Goal: Task Accomplishment & Management: Complete application form

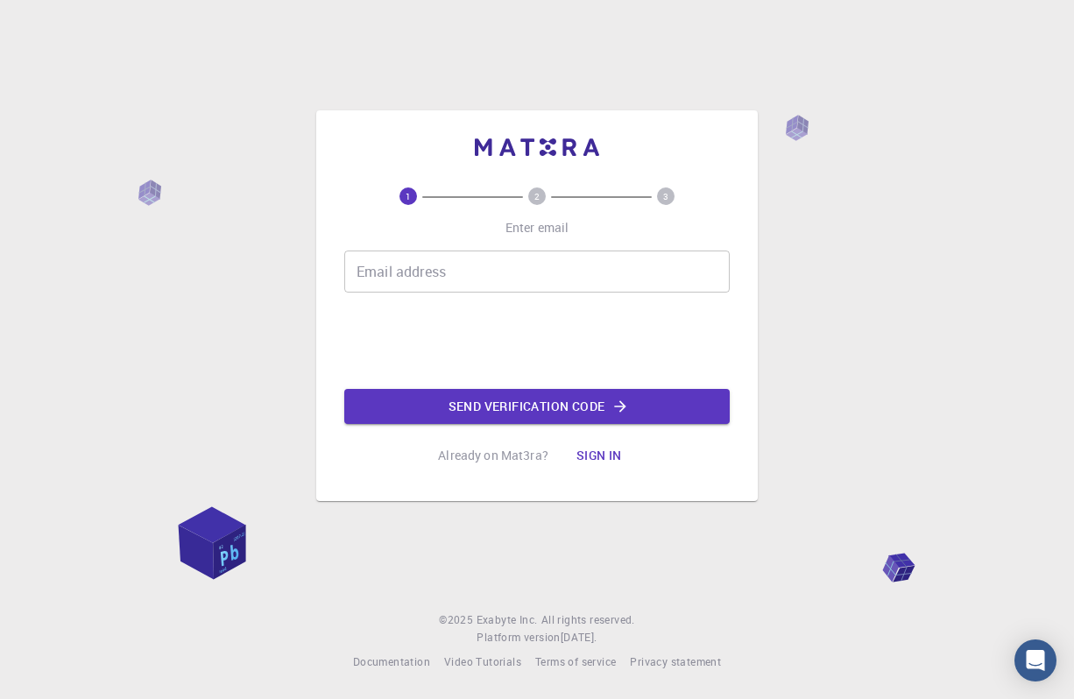
click at [436, 263] on input "Email address" at bounding box center [536, 271] width 385 height 42
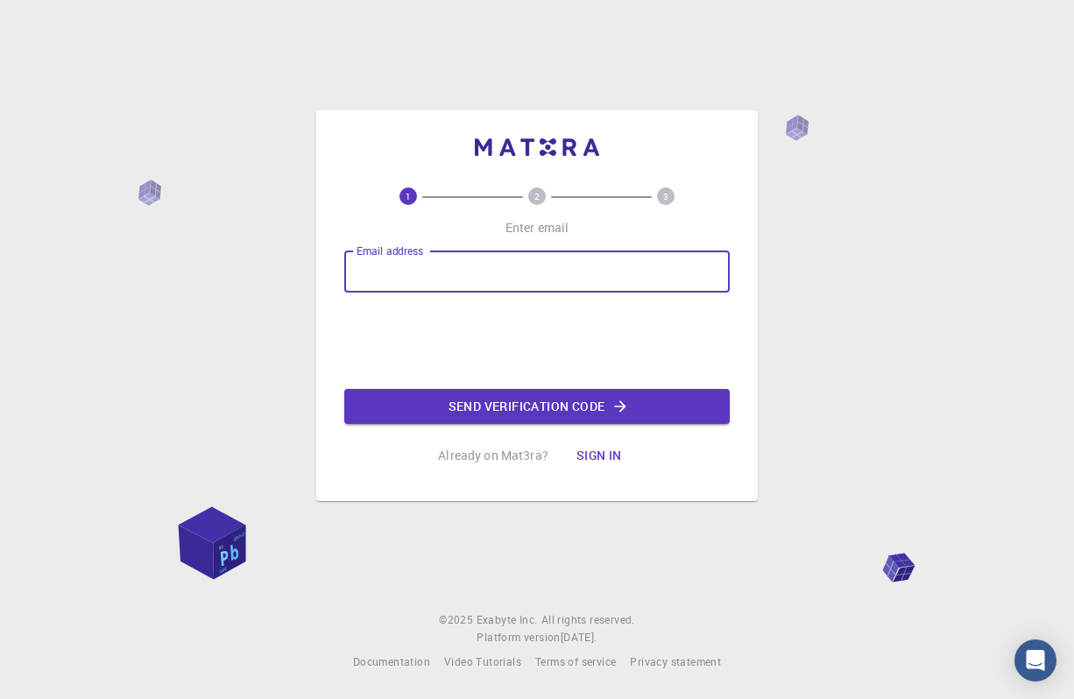
type input "[EMAIL_ADDRESS][DOMAIN_NAME]"
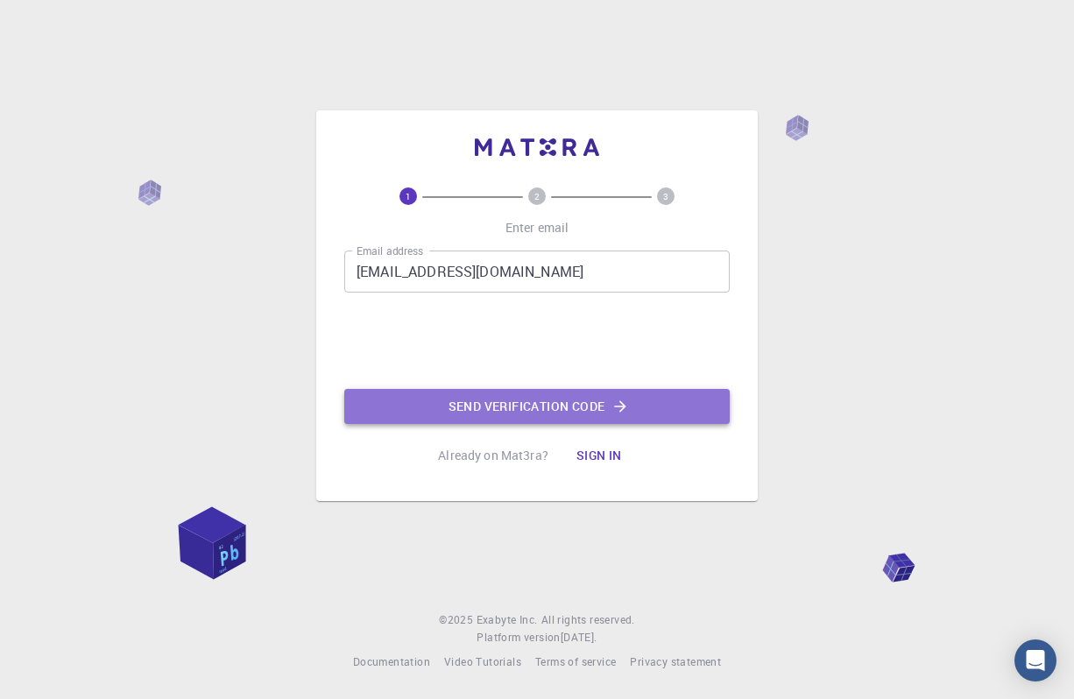
click at [513, 395] on button "Send verification code" at bounding box center [536, 406] width 385 height 35
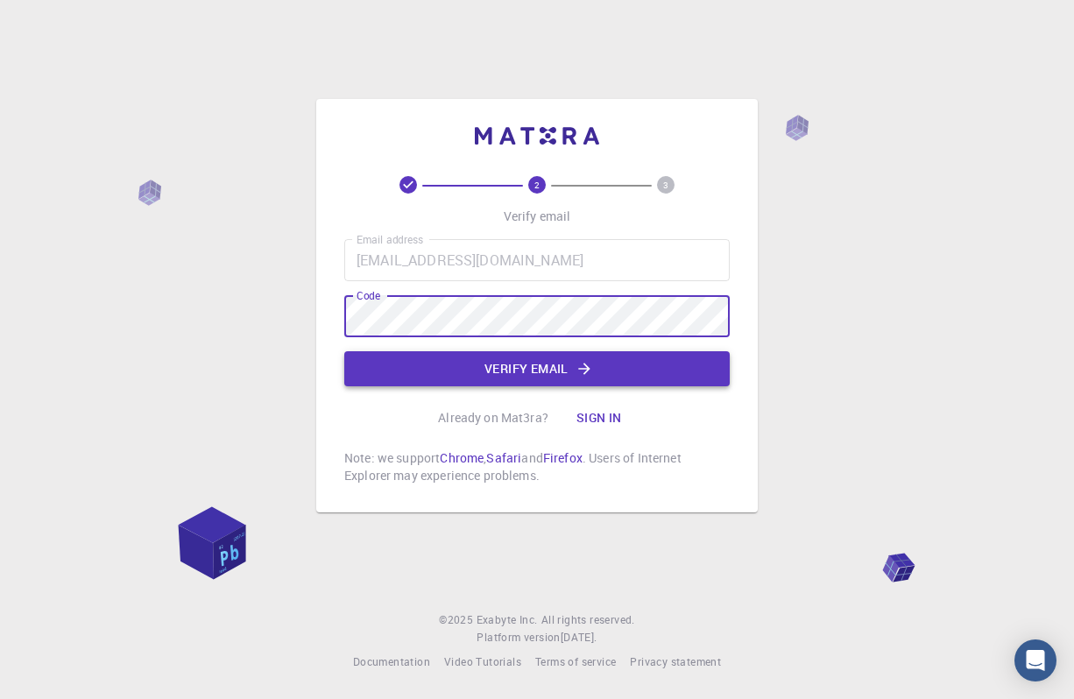
click at [599, 370] on button "Verify email" at bounding box center [536, 368] width 385 height 35
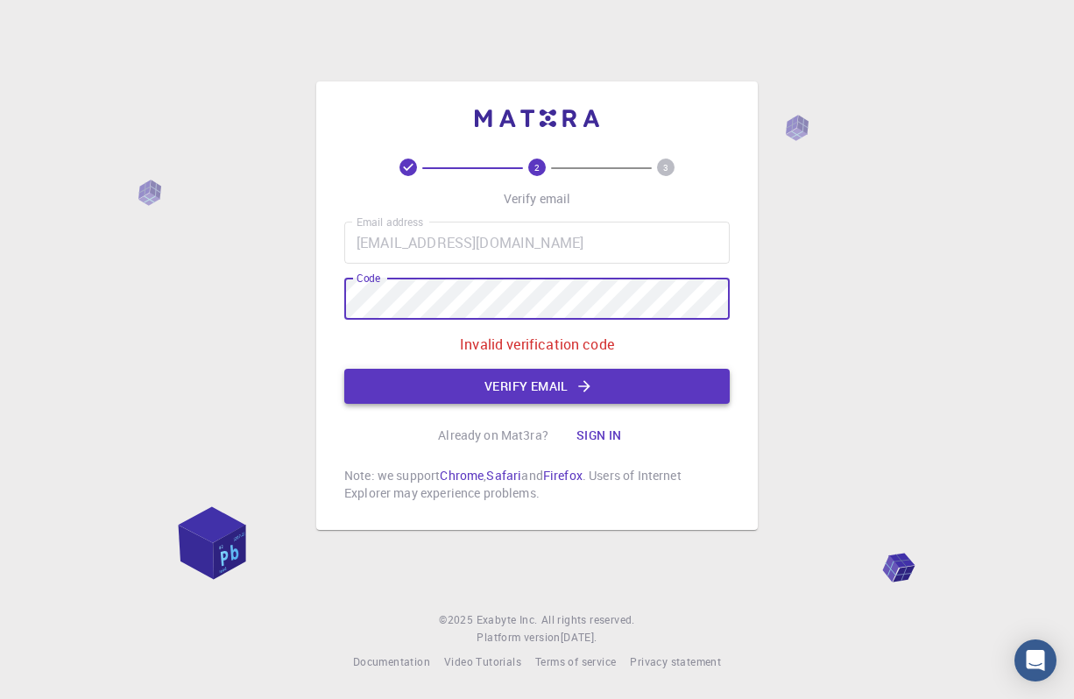
click at [550, 384] on button "Verify email" at bounding box center [536, 386] width 385 height 35
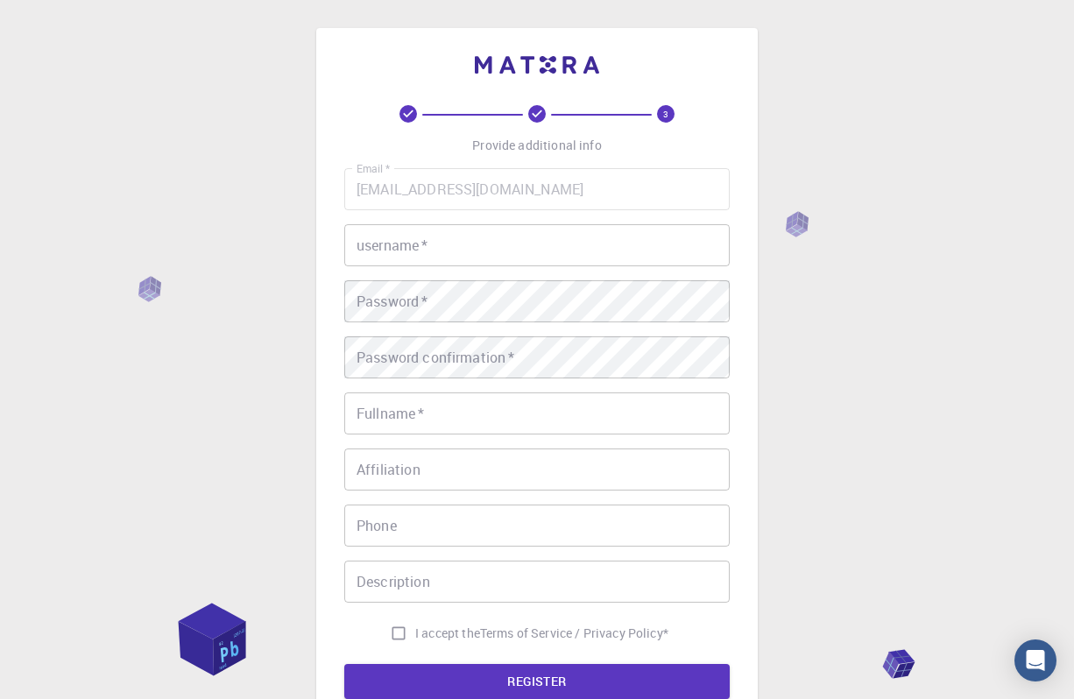
click at [537, 243] on input "username   *" at bounding box center [536, 245] width 385 height 42
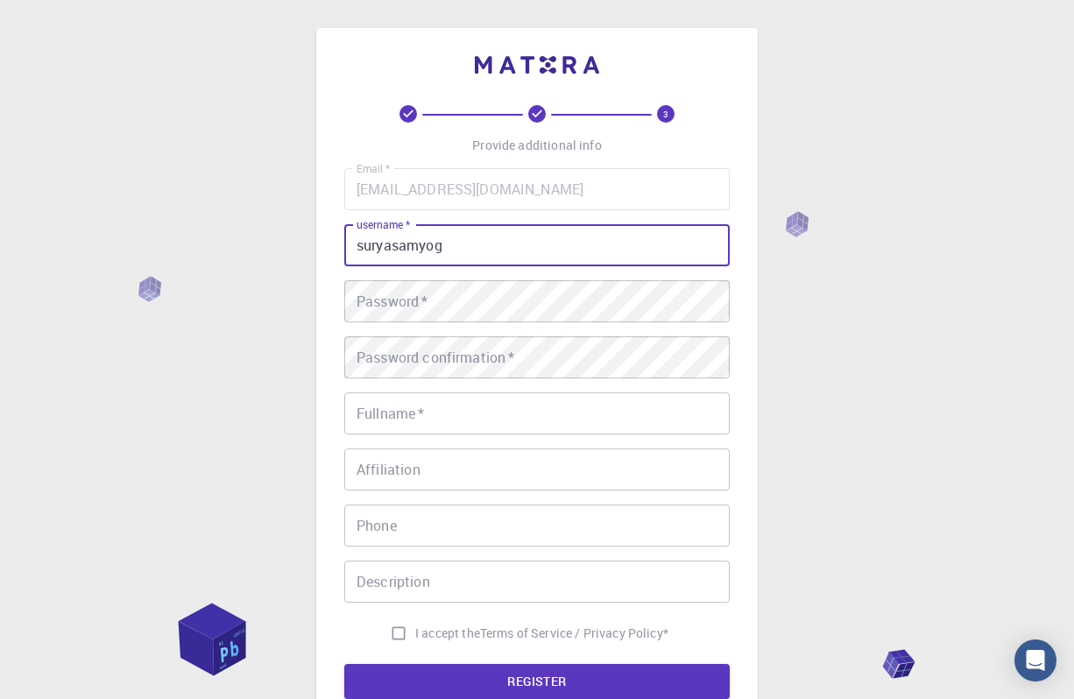
type input "suryasamyog"
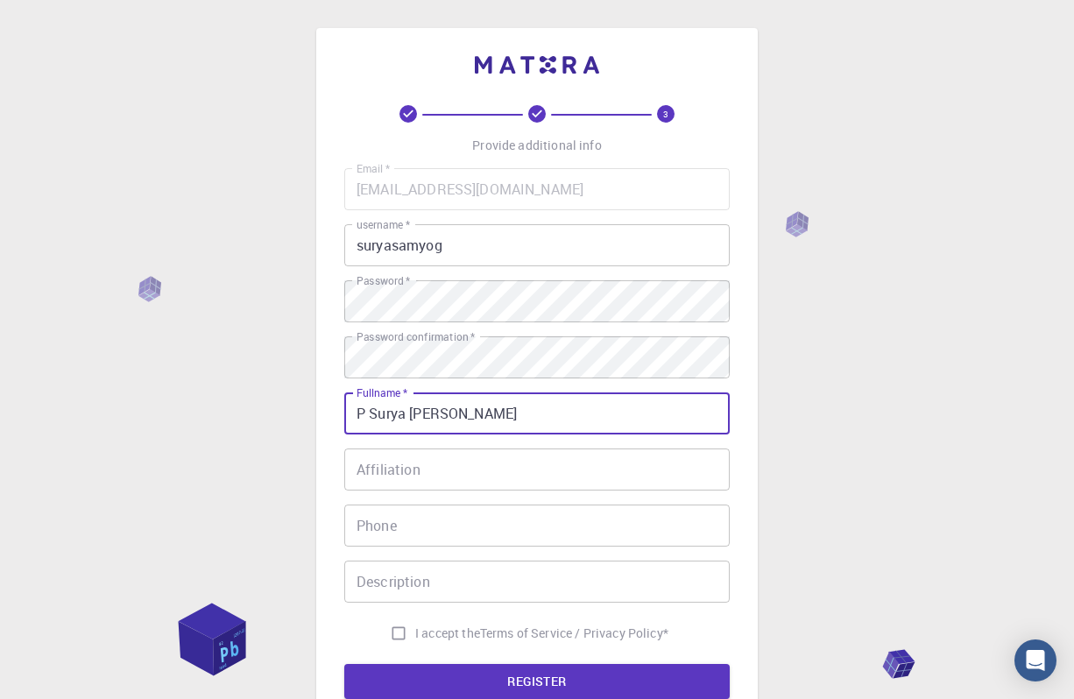
click at [417, 414] on input "P Surya [PERSON_NAME]" at bounding box center [536, 413] width 385 height 42
type input "P Surya [PERSON_NAME]"
click at [426, 460] on input "Affiliation" at bounding box center [536, 469] width 385 height 42
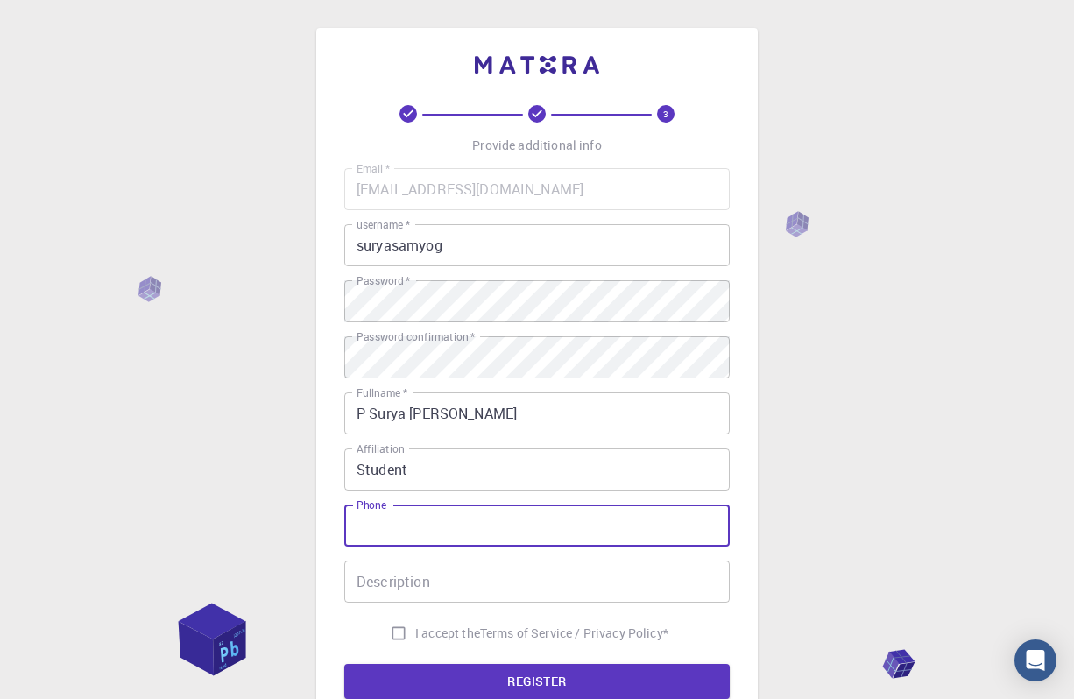
click at [419, 526] on input "Phone" at bounding box center [536, 525] width 385 height 42
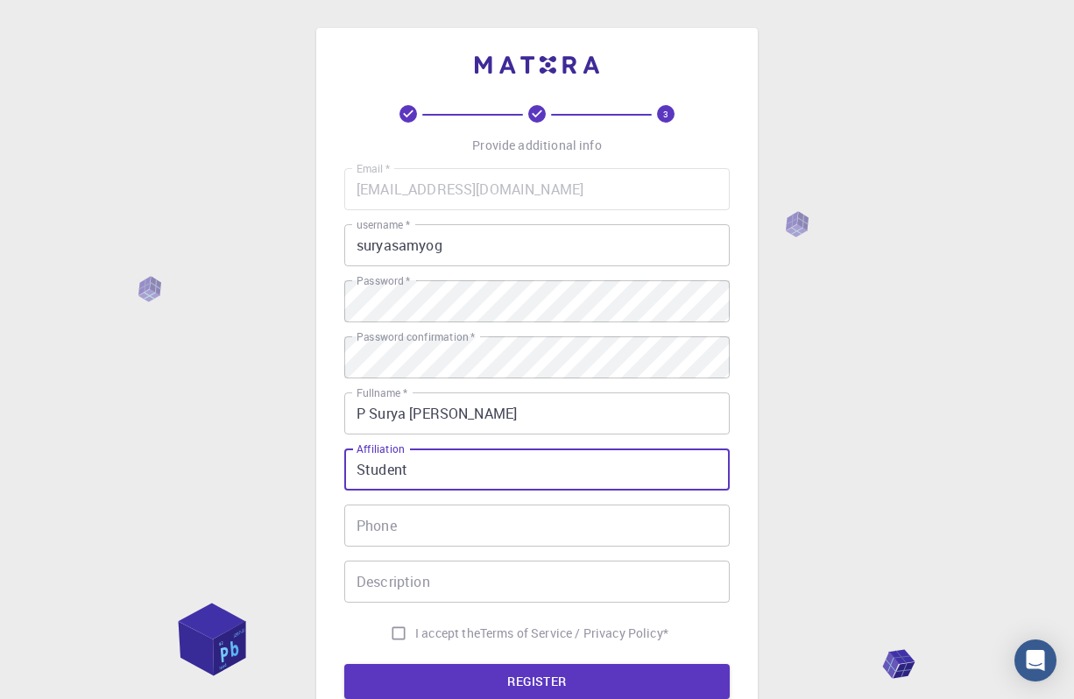
drag, startPoint x: 427, startPoint y: 470, endPoint x: 278, endPoint y: 469, distance: 149.7
click at [278, 469] on div "3 Provide additional info Email   * [EMAIL_ADDRESS][DOMAIN_NAME] Email   * user…" at bounding box center [537, 445] width 1074 height 891
type input "[GEOGRAPHIC_DATA] Calicut"
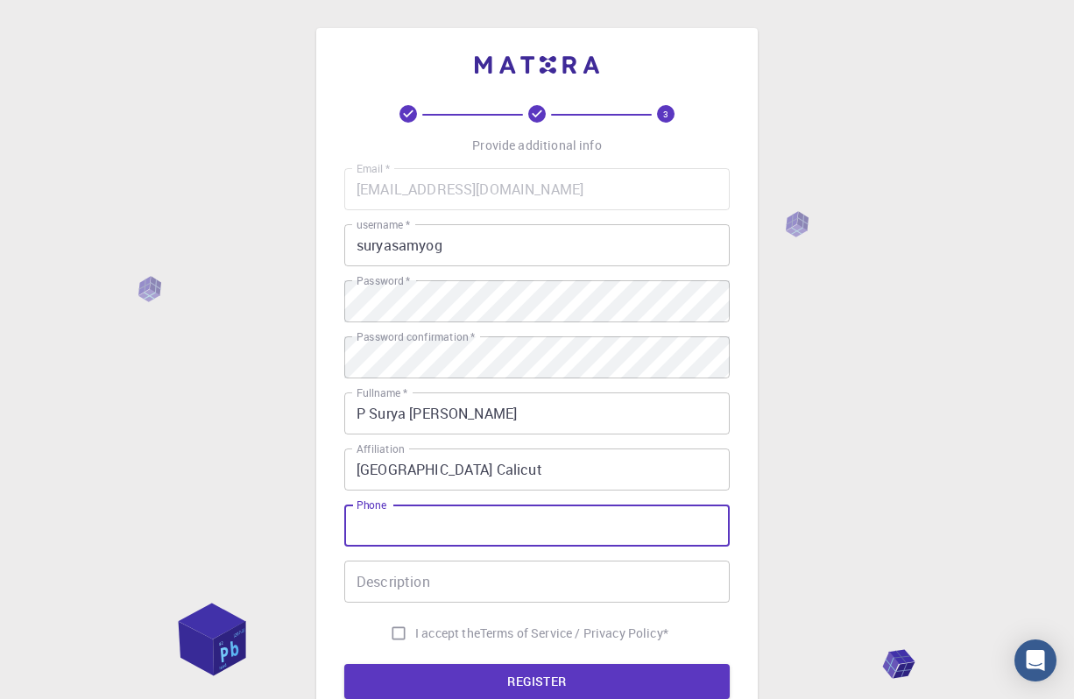
click at [365, 525] on input "Phone" at bounding box center [536, 525] width 385 height 42
click at [368, 525] on input "07025165536" at bounding box center [536, 525] width 385 height 42
type input "7025165536"
click at [426, 583] on div "Description Description" at bounding box center [536, 581] width 385 height 42
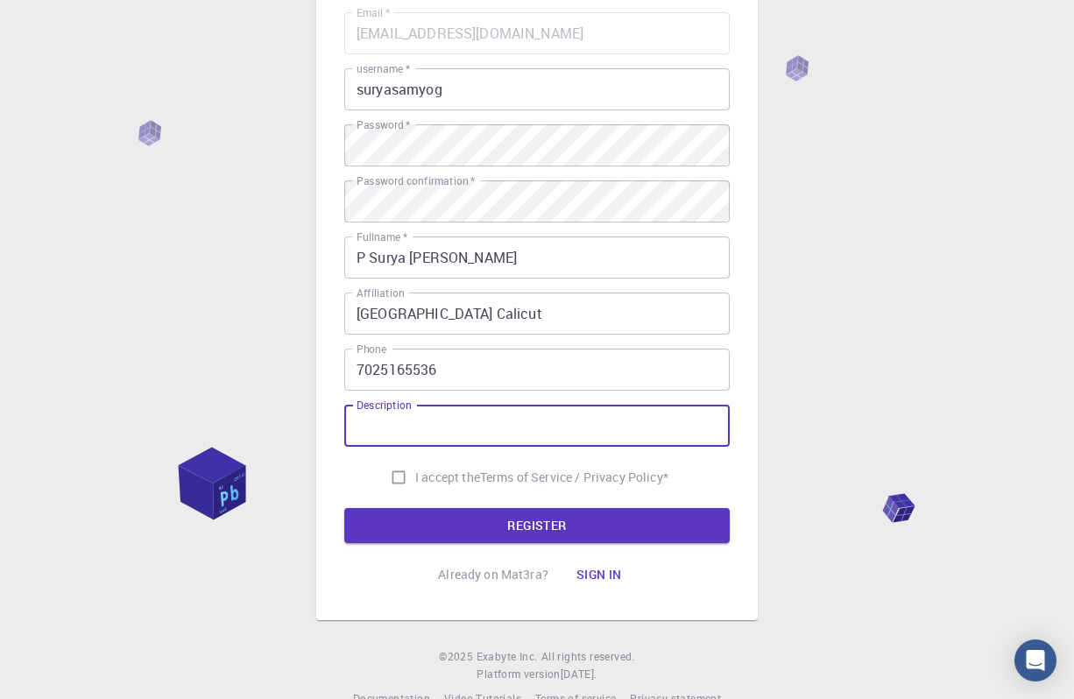
scroll to position [194, 0]
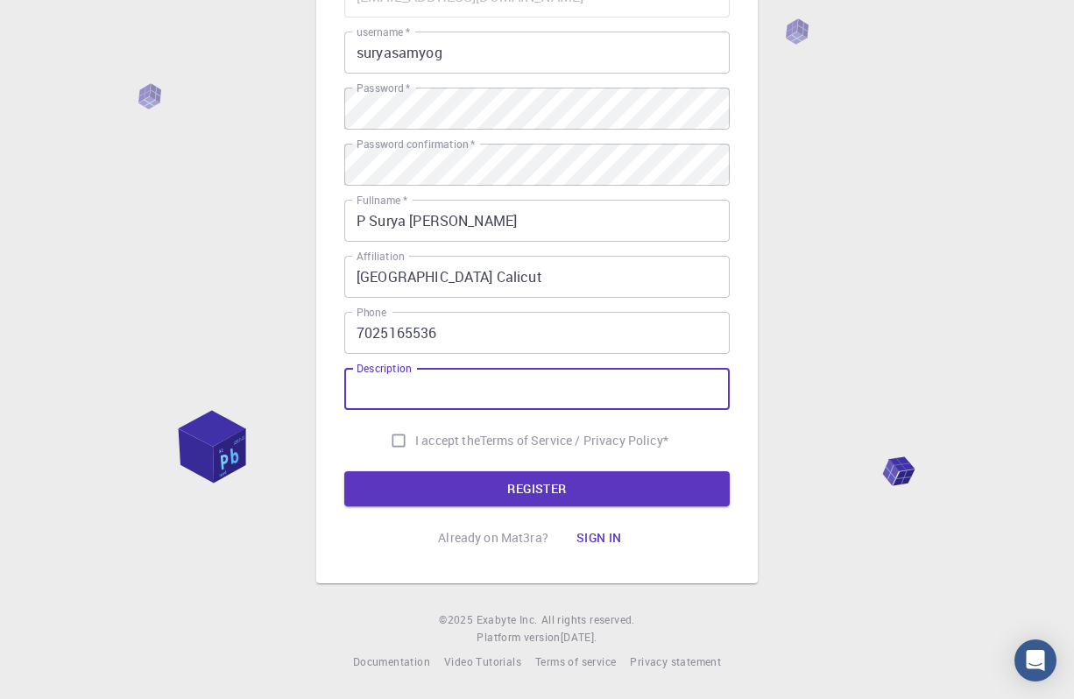
click at [394, 440] on input "I accept the Terms of Service / Privacy Policy *" at bounding box center [398, 440] width 33 height 33
checkbox input "true"
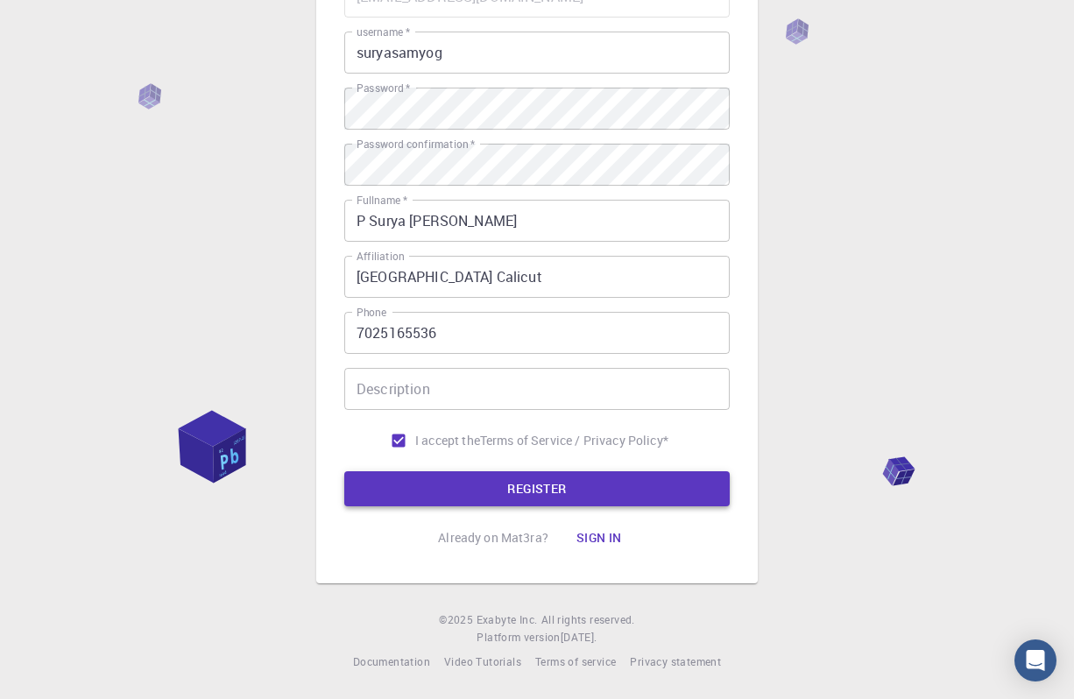
click at [448, 471] on button "REGISTER" at bounding box center [536, 488] width 385 height 35
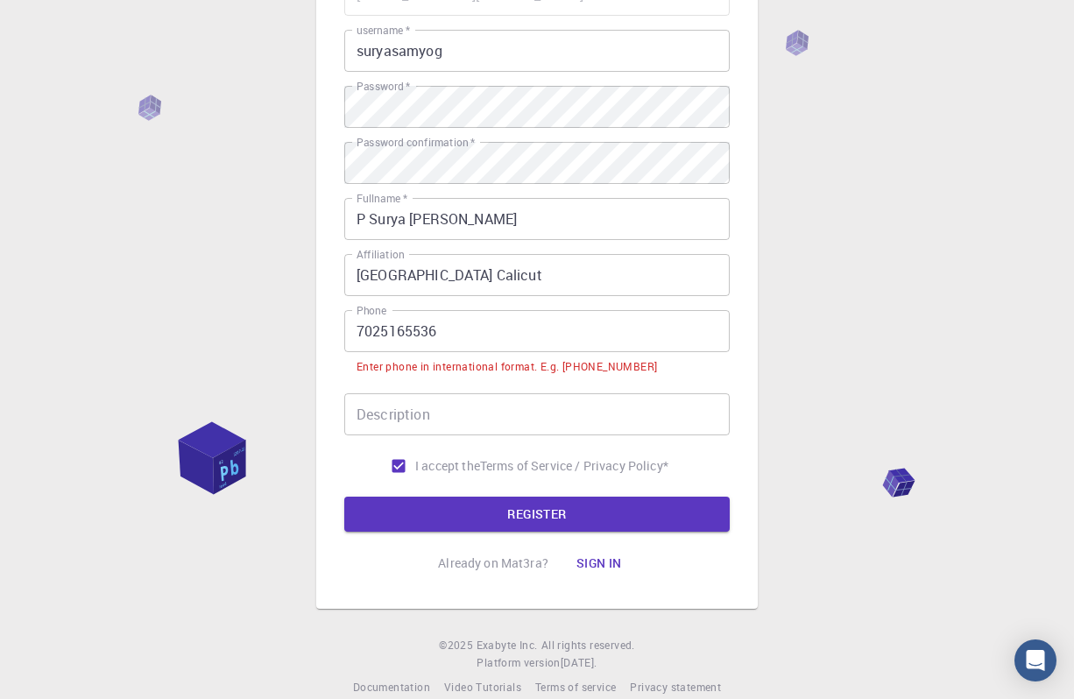
click at [356, 329] on input "7025165536" at bounding box center [536, 331] width 385 height 42
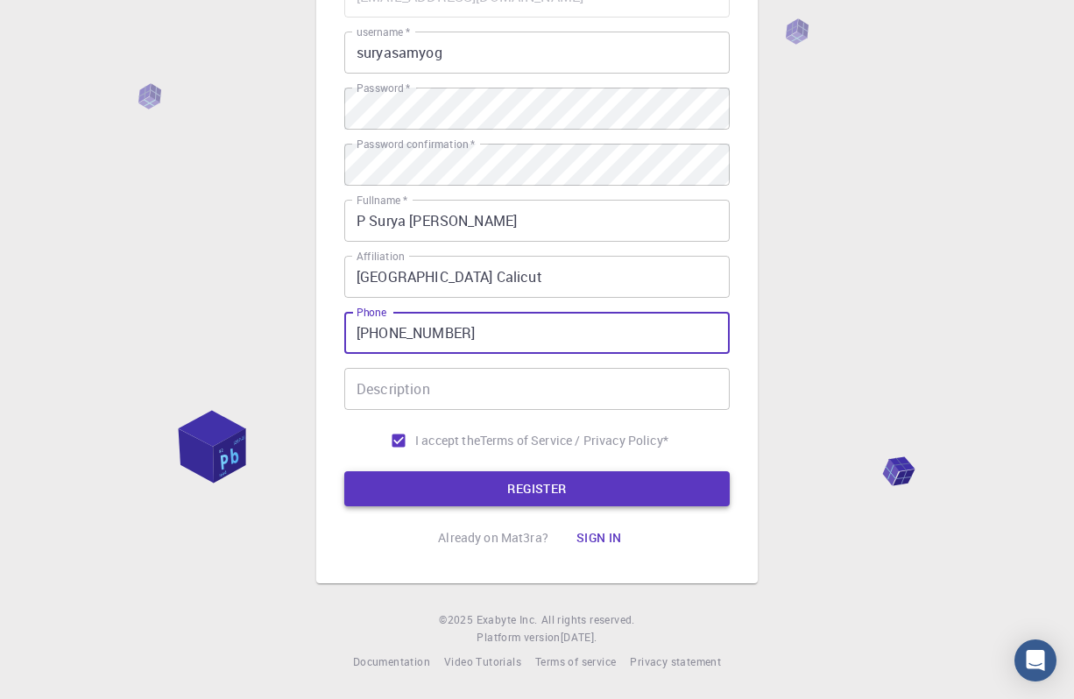
type input "[PHONE_NUMBER]"
click at [434, 479] on button "REGISTER" at bounding box center [536, 488] width 385 height 35
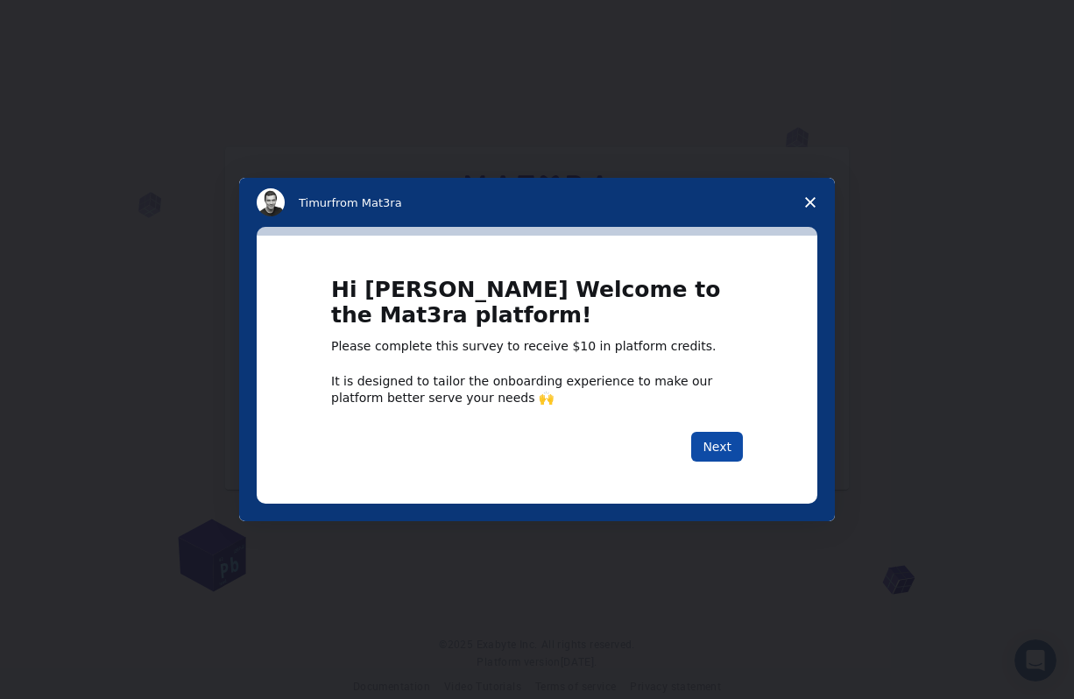
click at [719, 437] on button "Next" at bounding box center [717, 447] width 52 height 30
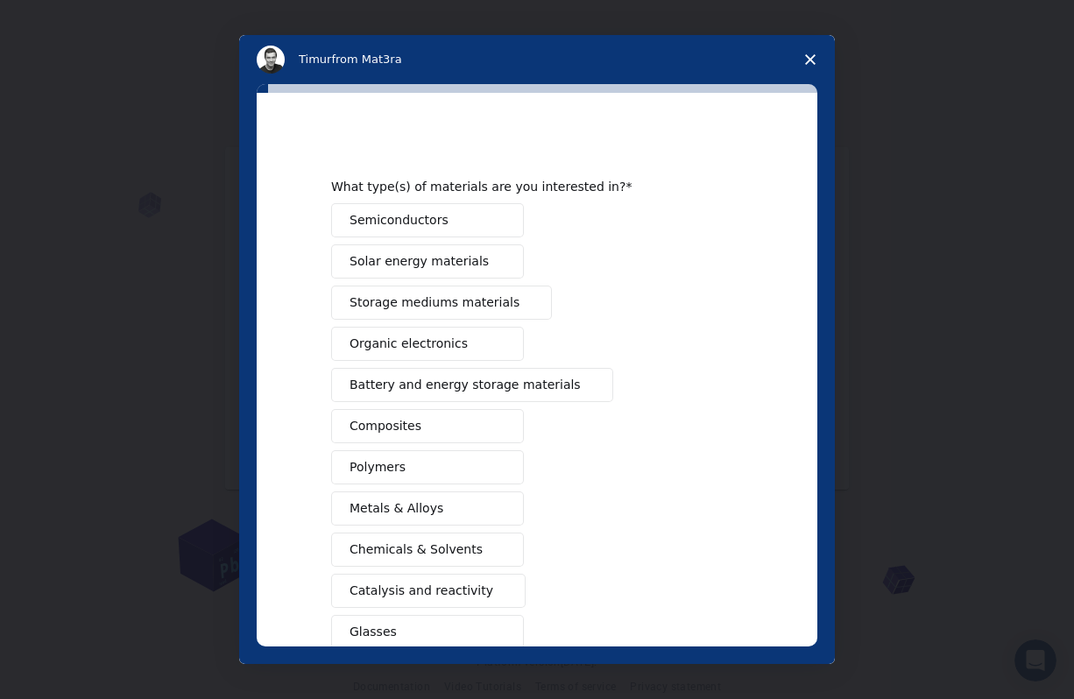
click at [507, 384] on span "Battery and energy storage materials" at bounding box center [464, 385] width 231 height 18
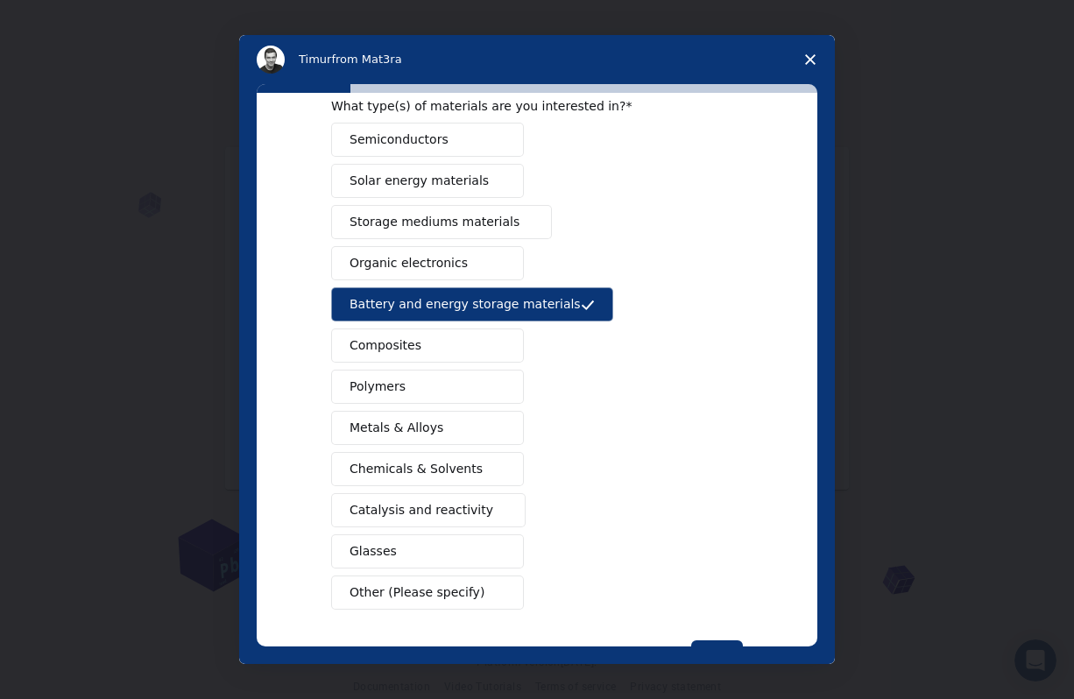
scroll to position [81, 0]
click at [473, 500] on span "Catalysis and reactivity" at bounding box center [421, 509] width 144 height 18
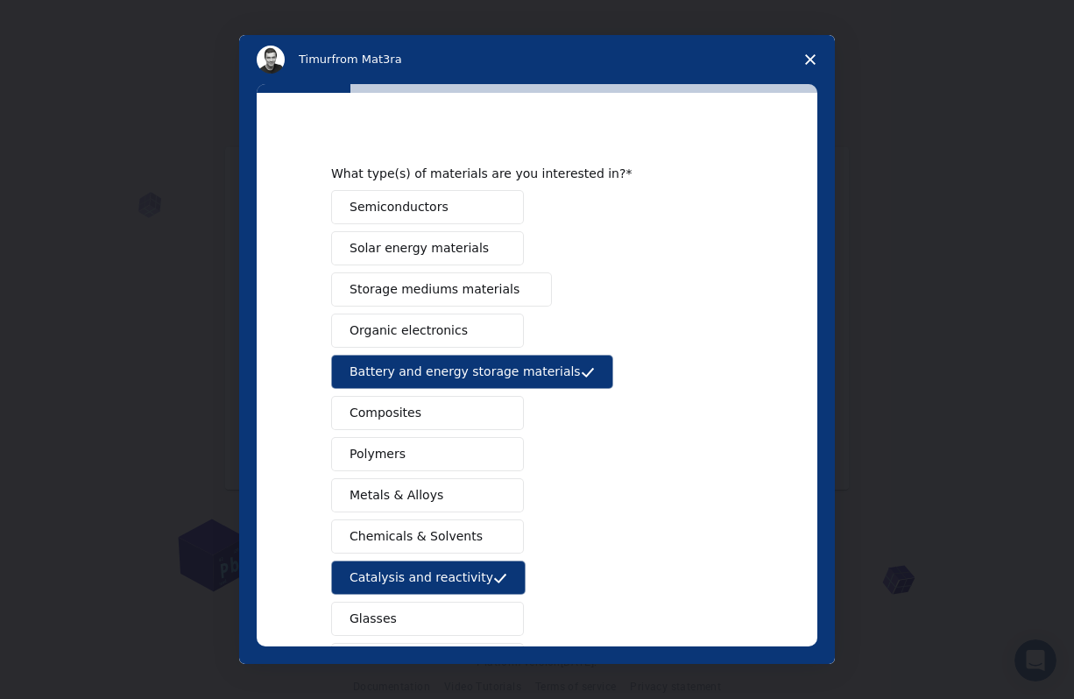
scroll to position [0, 0]
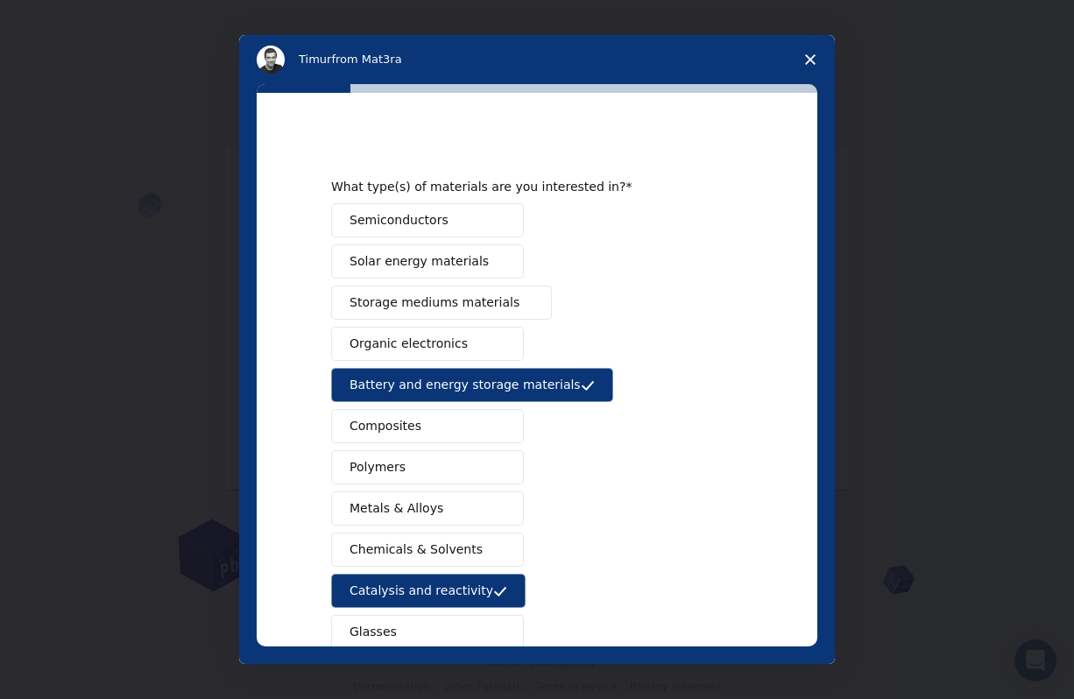
click at [491, 262] on span "Intercom messenger" at bounding box center [498, 262] width 14 height 14
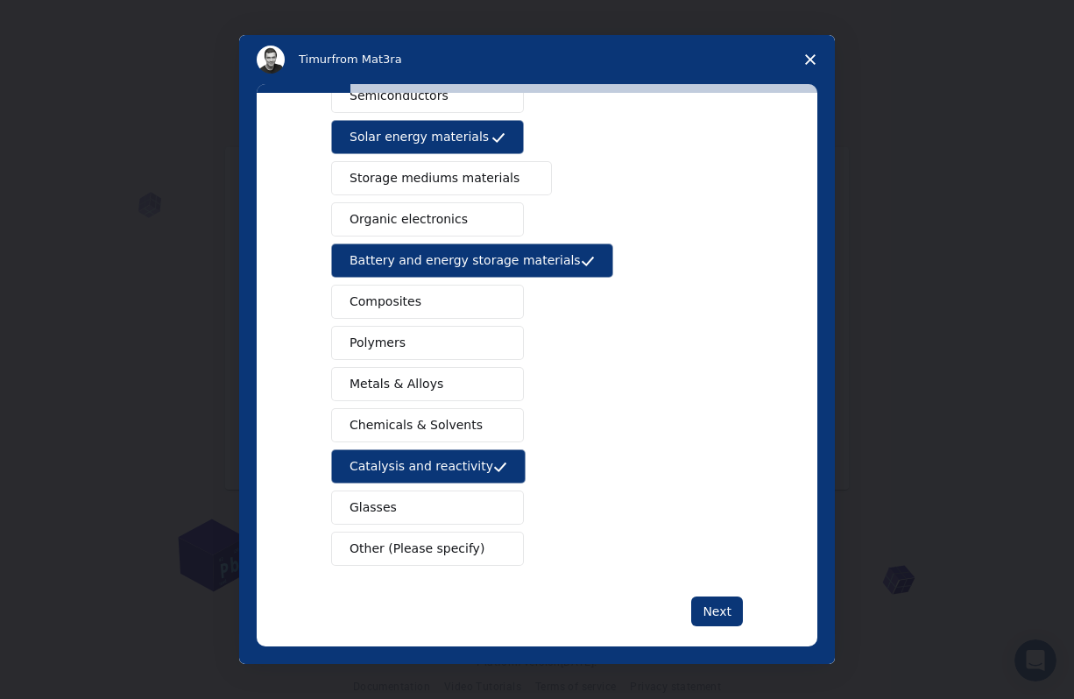
scroll to position [146, 0]
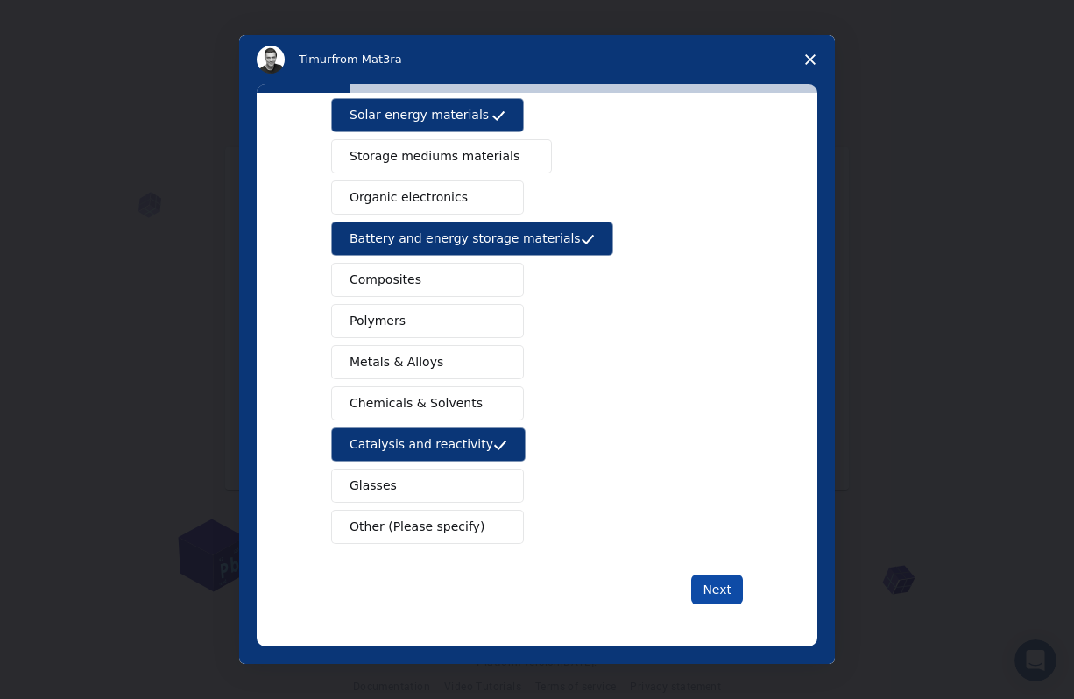
click at [708, 587] on button "Next" at bounding box center [717, 589] width 52 height 30
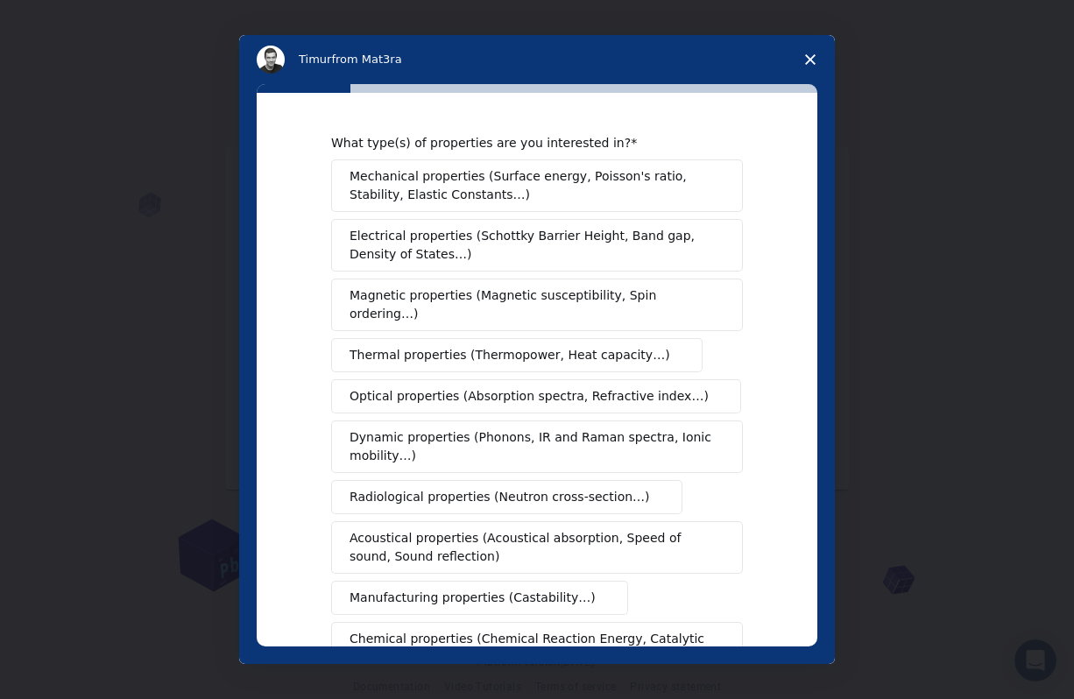
scroll to position [17, 0]
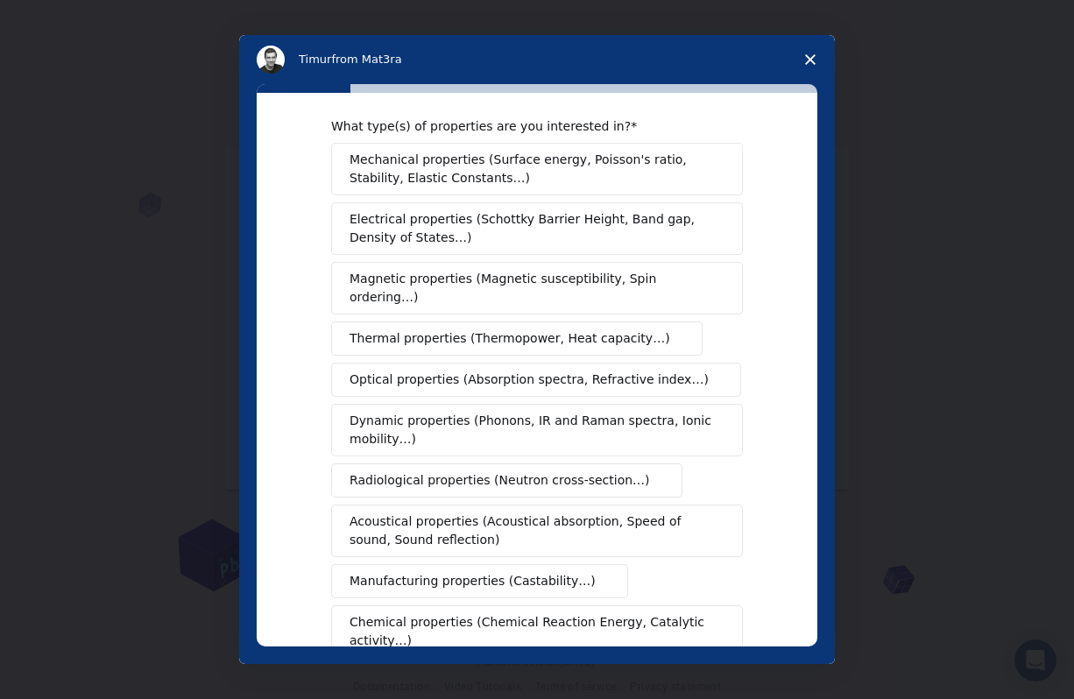
click at [635, 370] on span "Optical properties (Absorption spectra, Refractive index…)" at bounding box center [528, 379] width 359 height 18
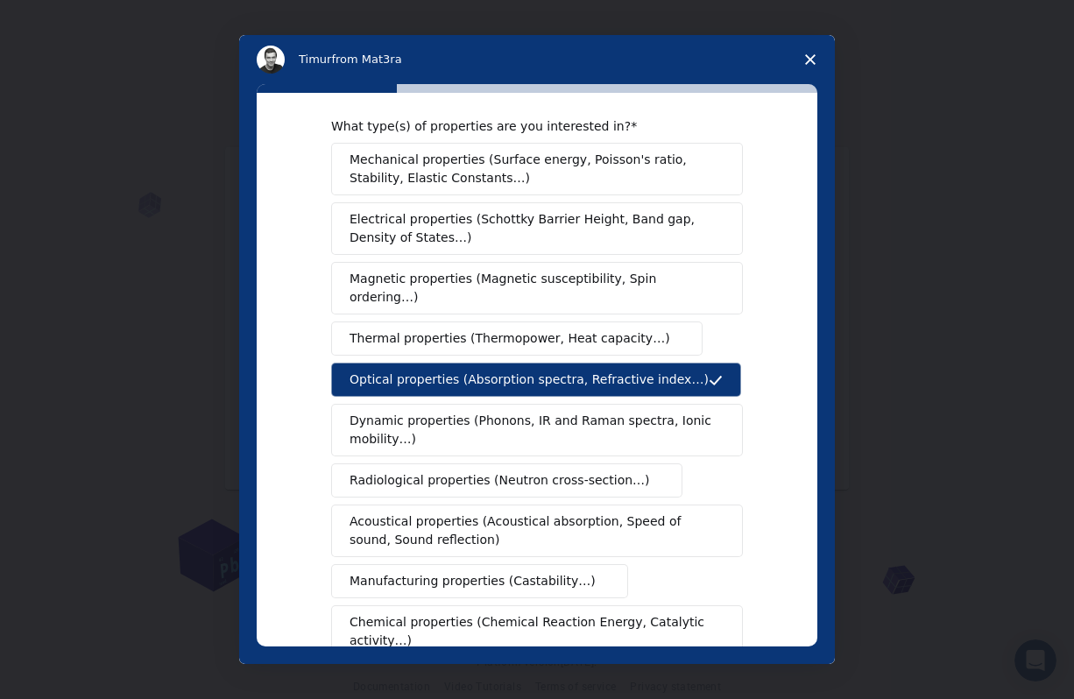
click at [635, 370] on span "Optical properties (Absorption spectra, Refractive index…)" at bounding box center [528, 379] width 359 height 18
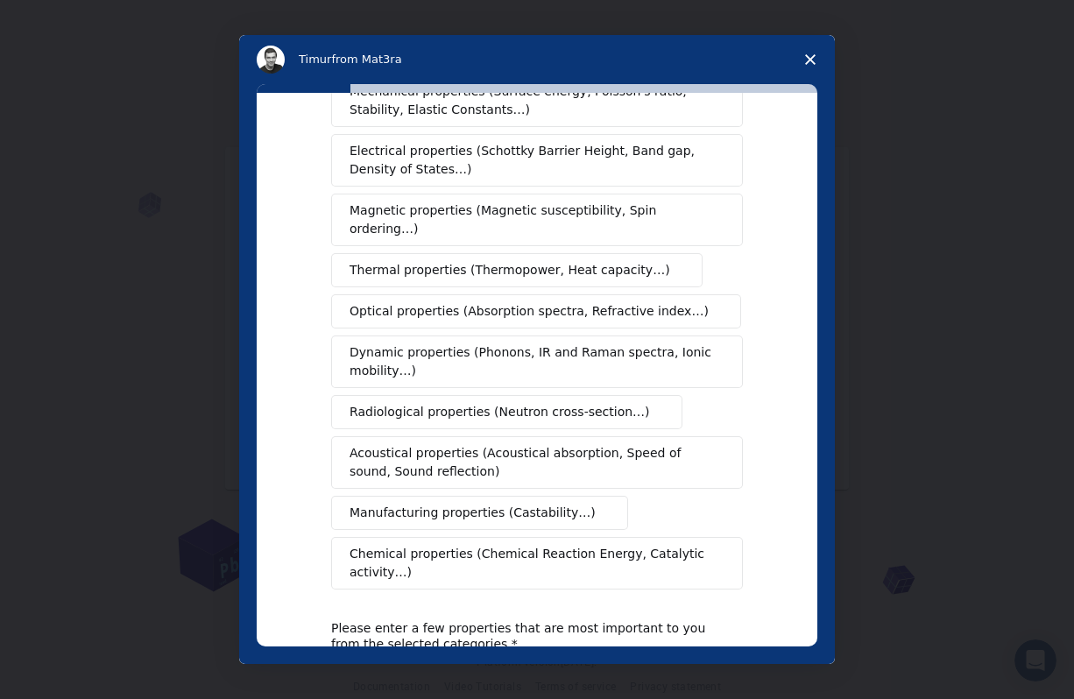
scroll to position [91, 0]
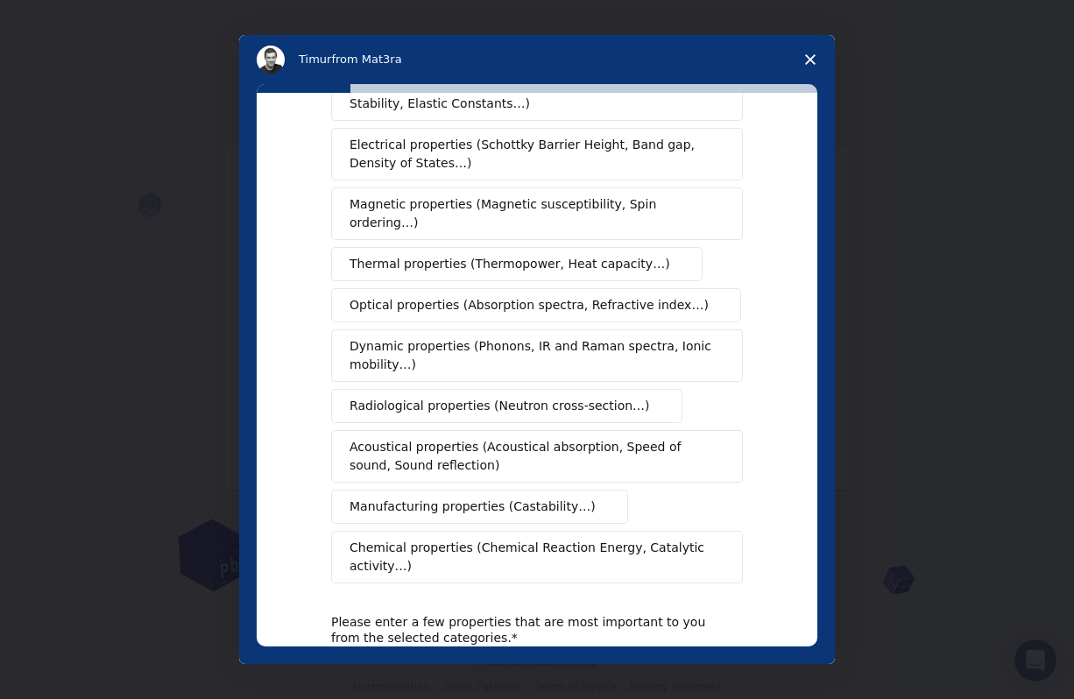
click at [586, 539] on span "Chemical properties (Chemical Reaction Energy, Catalytic activity…)" at bounding box center [530, 557] width 363 height 37
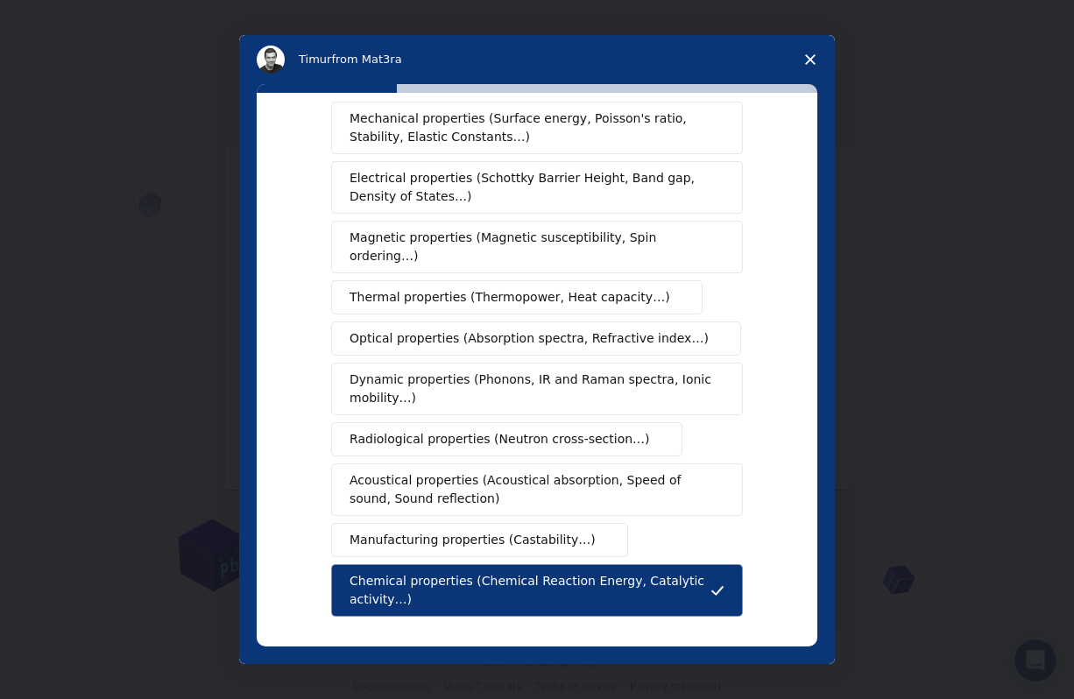
scroll to position [46, 0]
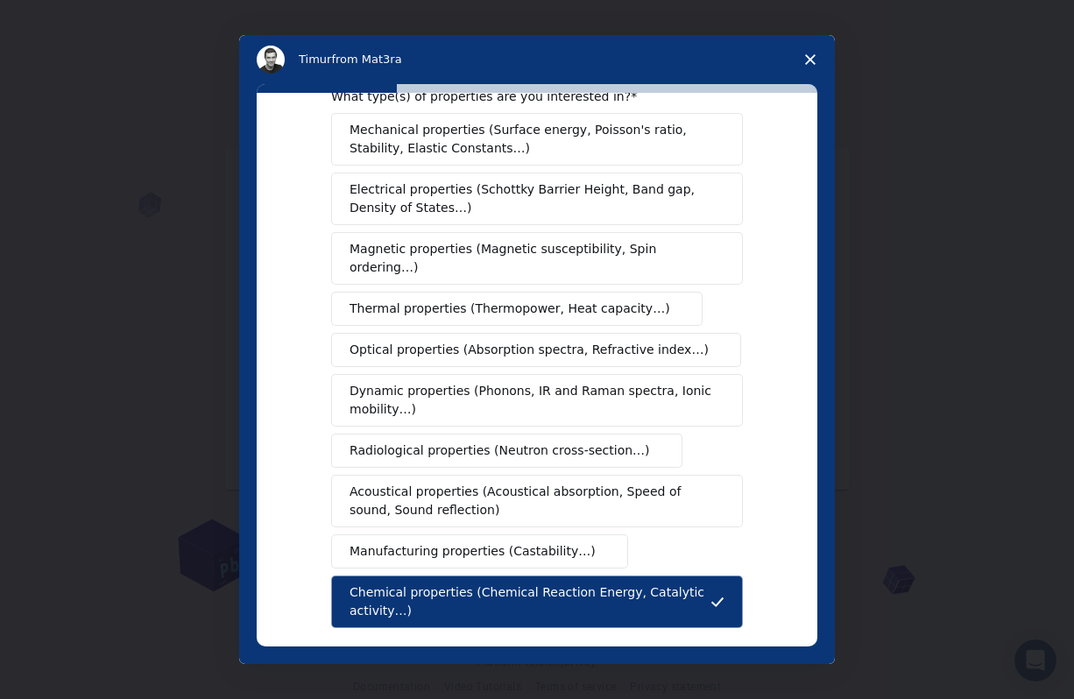
click at [614, 211] on span "Electrical properties (Schottky Barrier Height, Band gap, Density of States…)" at bounding box center [531, 198] width 364 height 37
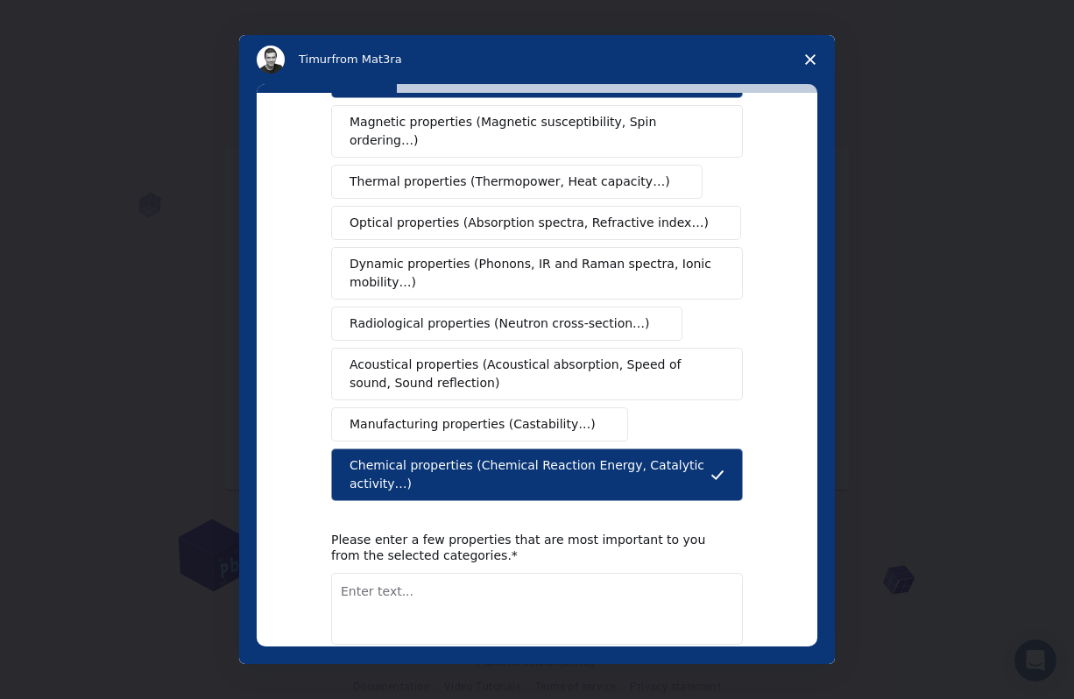
scroll to position [255, 0]
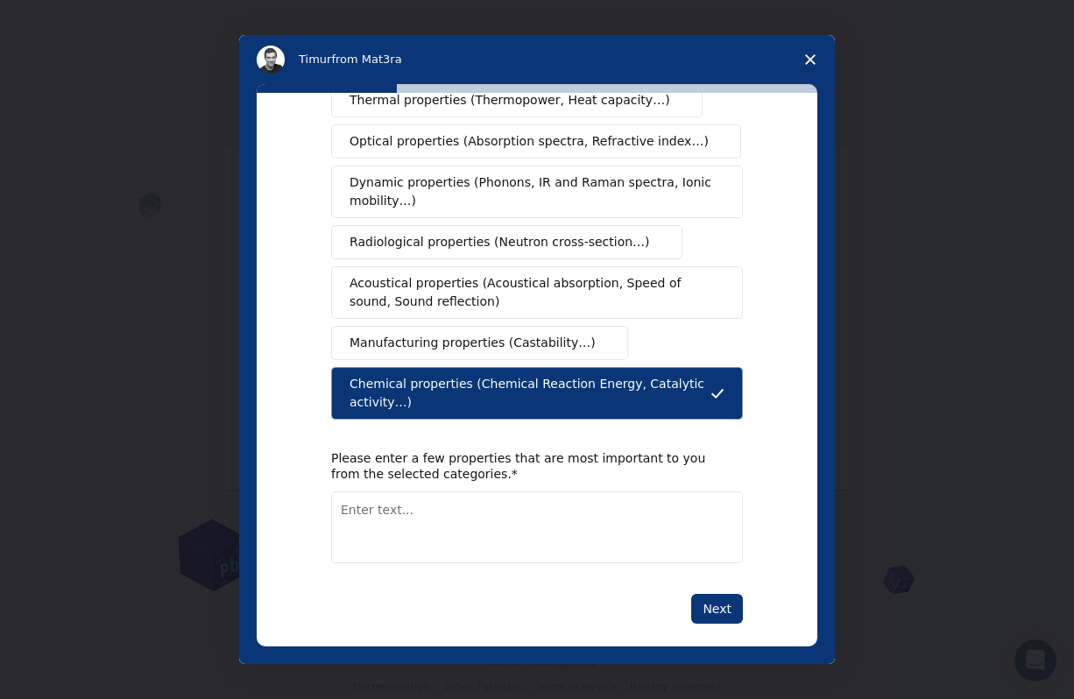
click at [628, 491] on textarea "Enter text..." at bounding box center [537, 527] width 412 height 72
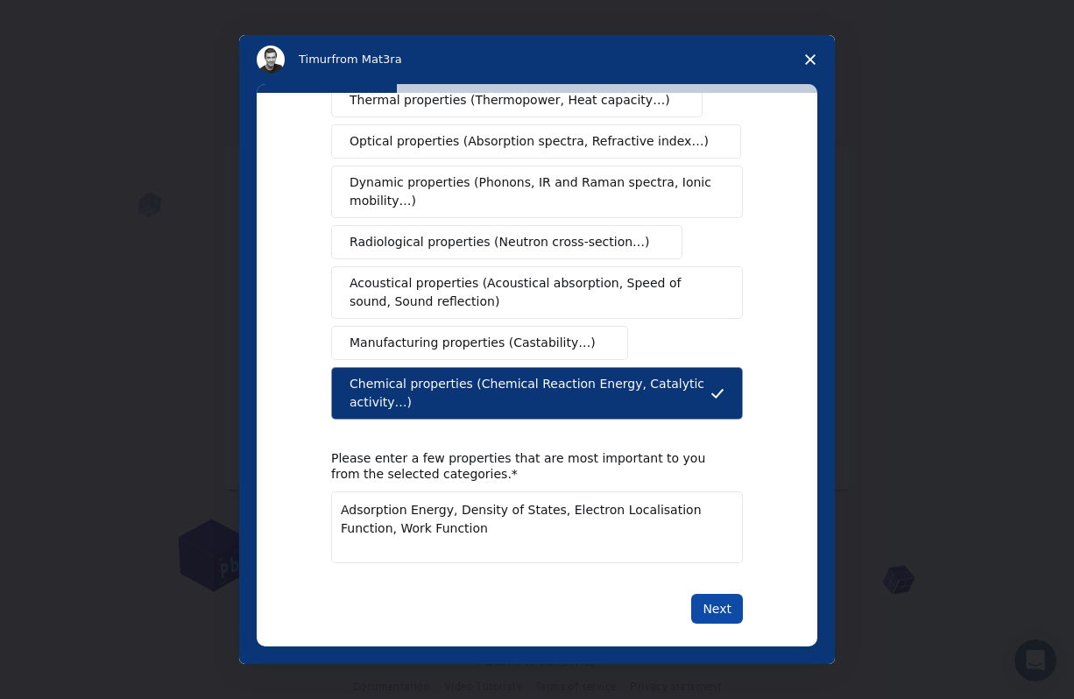
type textarea "Adsorption Energy, Density of States, Electron Localisation Function, Work Func…"
click at [724, 602] on button "Next" at bounding box center [717, 609] width 52 height 30
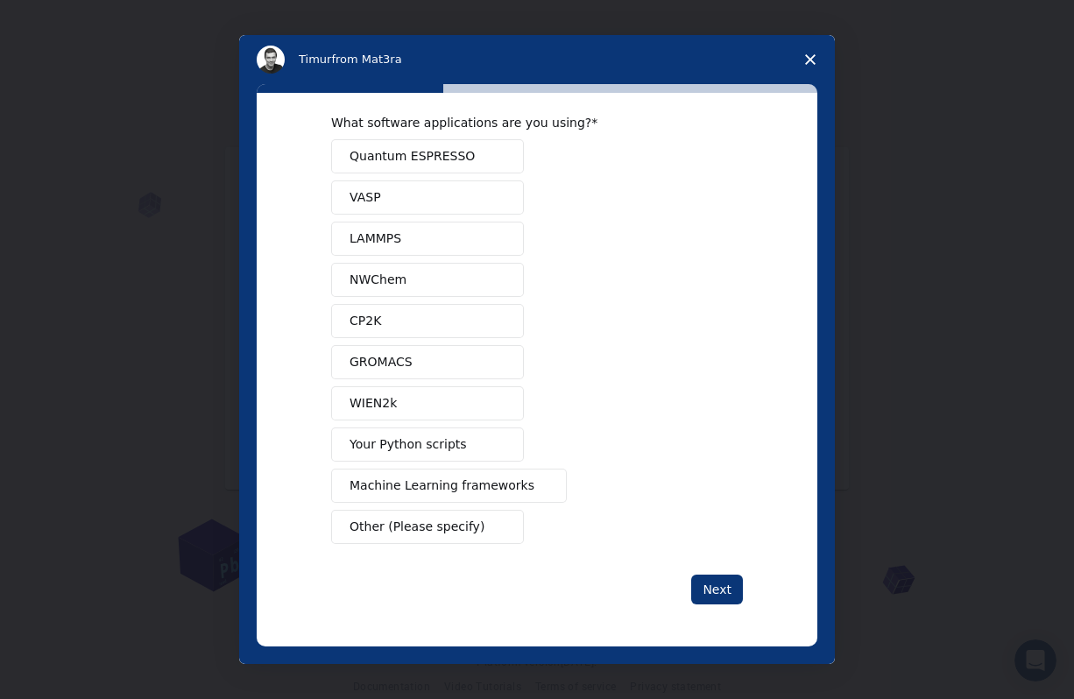
scroll to position [20, 0]
click at [466, 158] on button "Quantum ESPRESSO" at bounding box center [427, 156] width 193 height 34
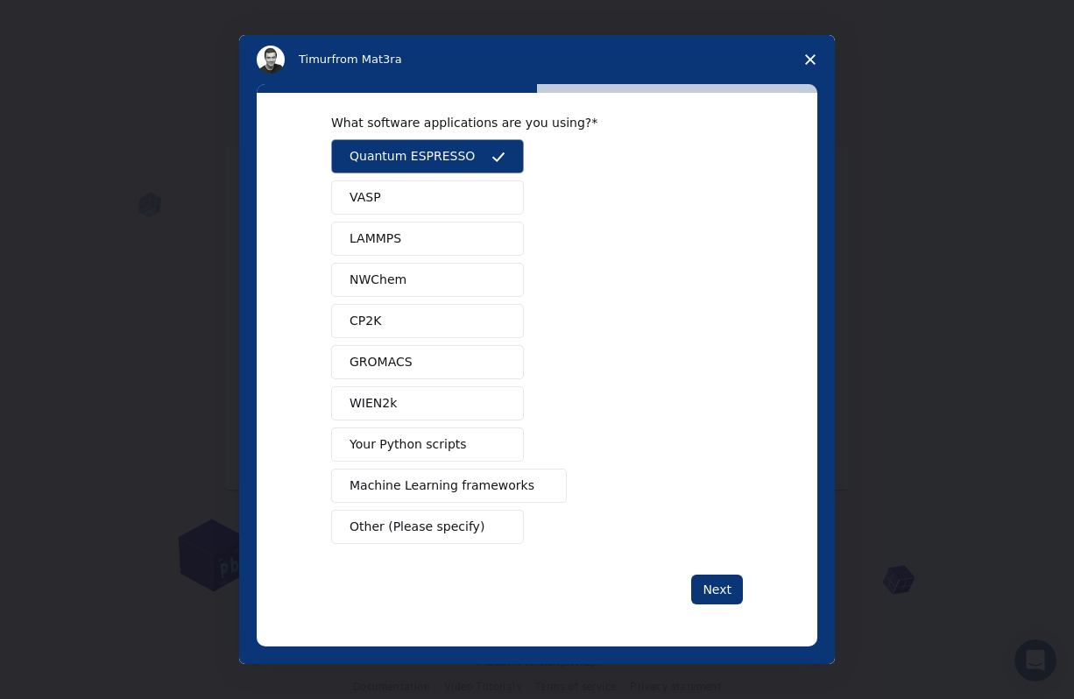
click at [475, 490] on span "Machine Learning frameworks" at bounding box center [441, 485] width 185 height 18
click at [480, 445] on button "Your Python scripts" at bounding box center [427, 444] width 193 height 34
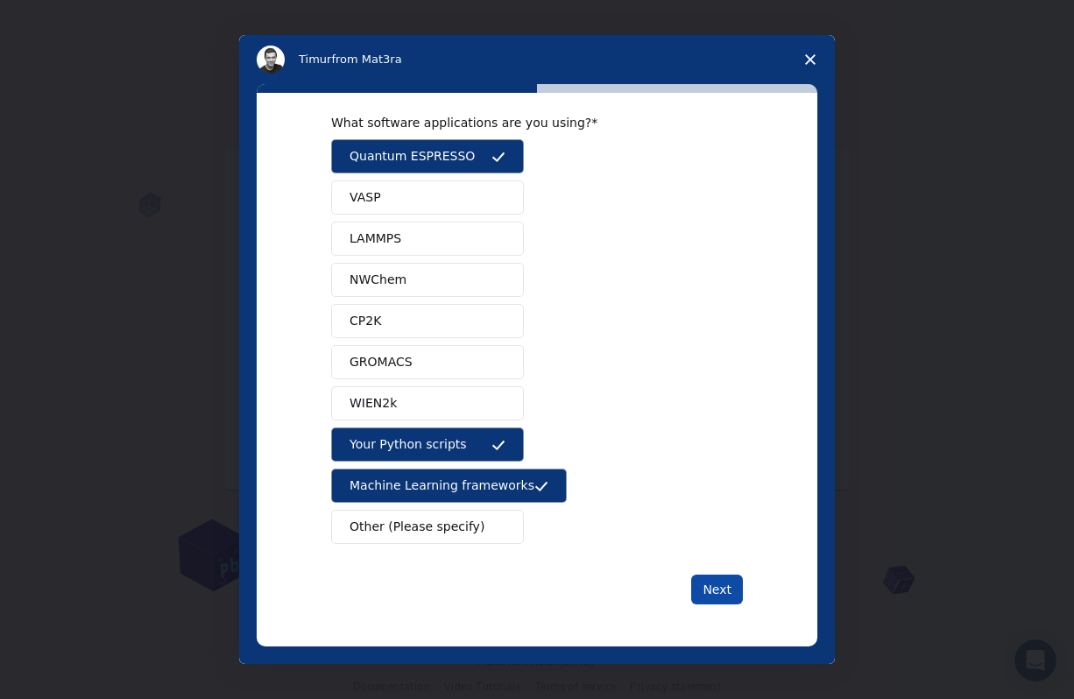
click at [709, 581] on button "Next" at bounding box center [717, 589] width 52 height 30
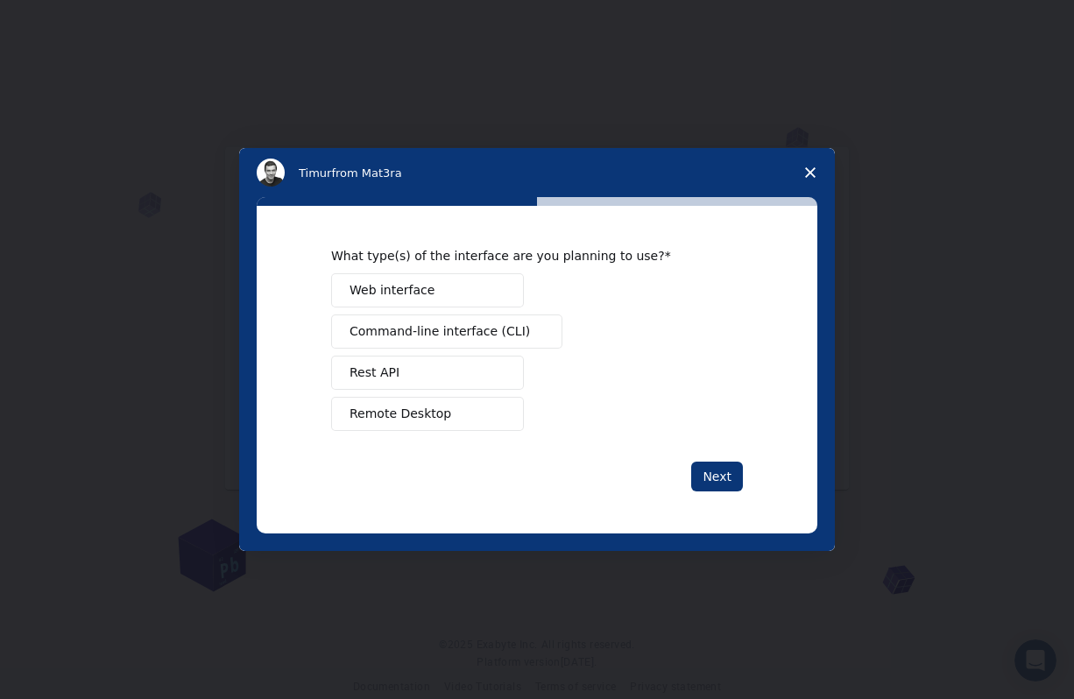
click at [475, 289] on button "Web interface" at bounding box center [427, 290] width 193 height 34
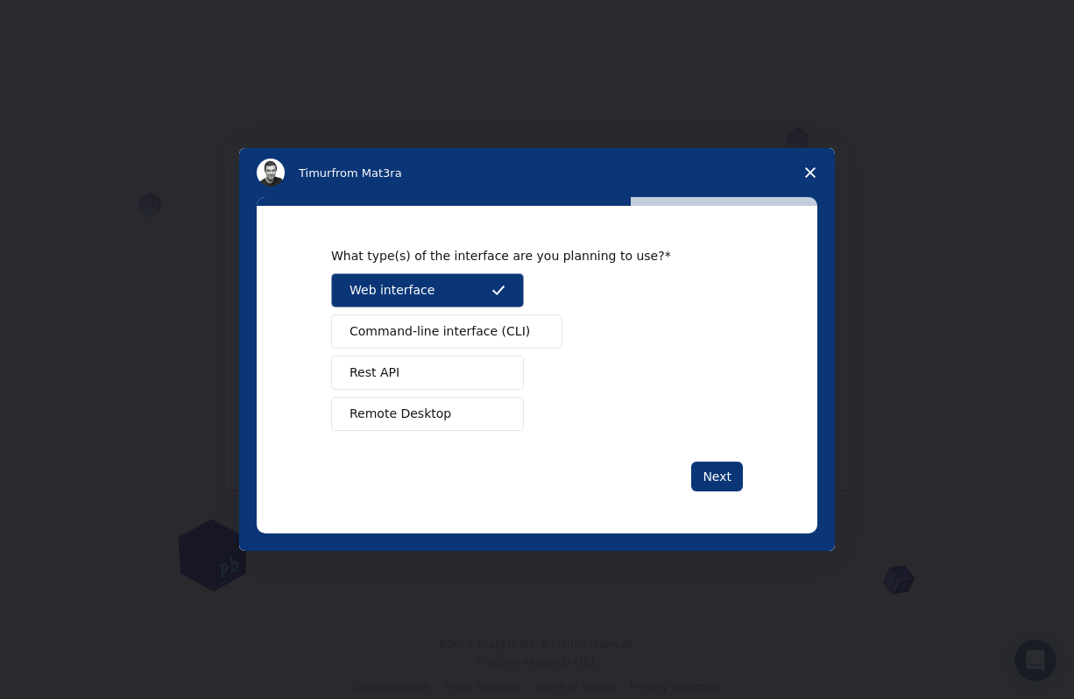
click at [477, 328] on span "Command-line interface (CLI)" at bounding box center [439, 331] width 180 height 18
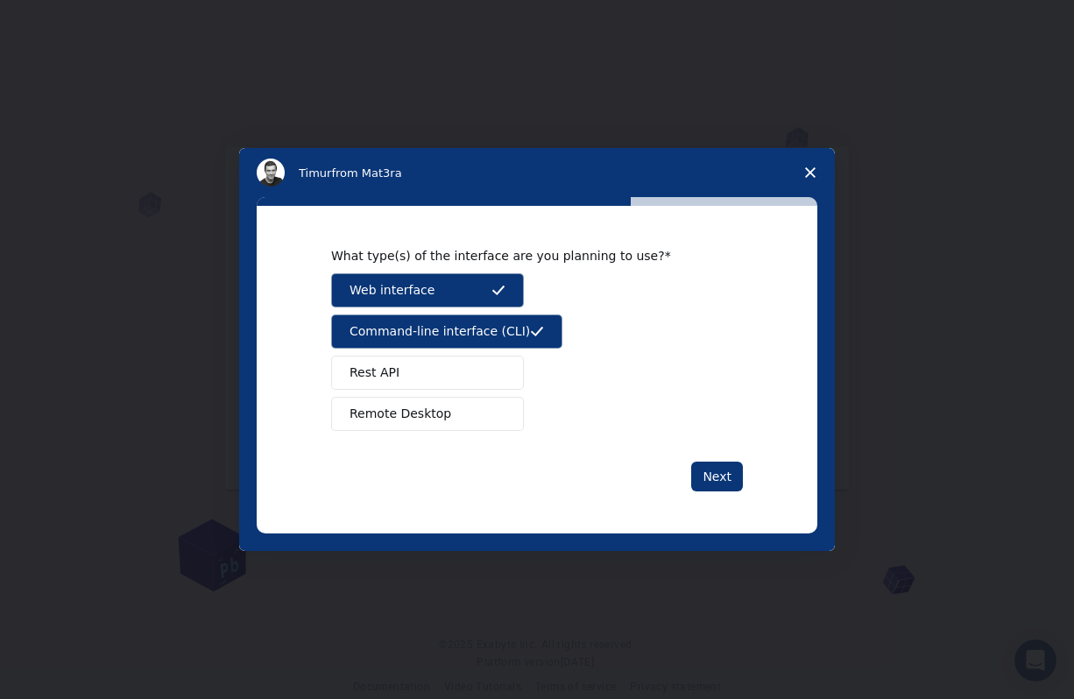
click at [487, 421] on button "Remote Desktop" at bounding box center [427, 414] width 193 height 34
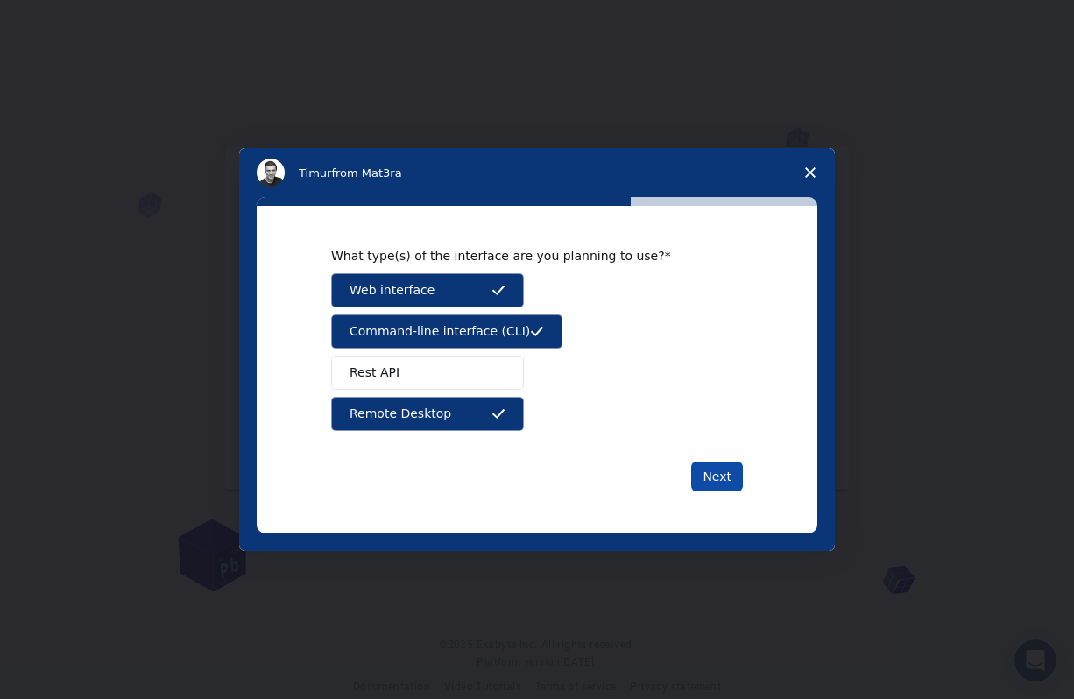
click at [708, 474] on button "Next" at bounding box center [717, 476] width 52 height 30
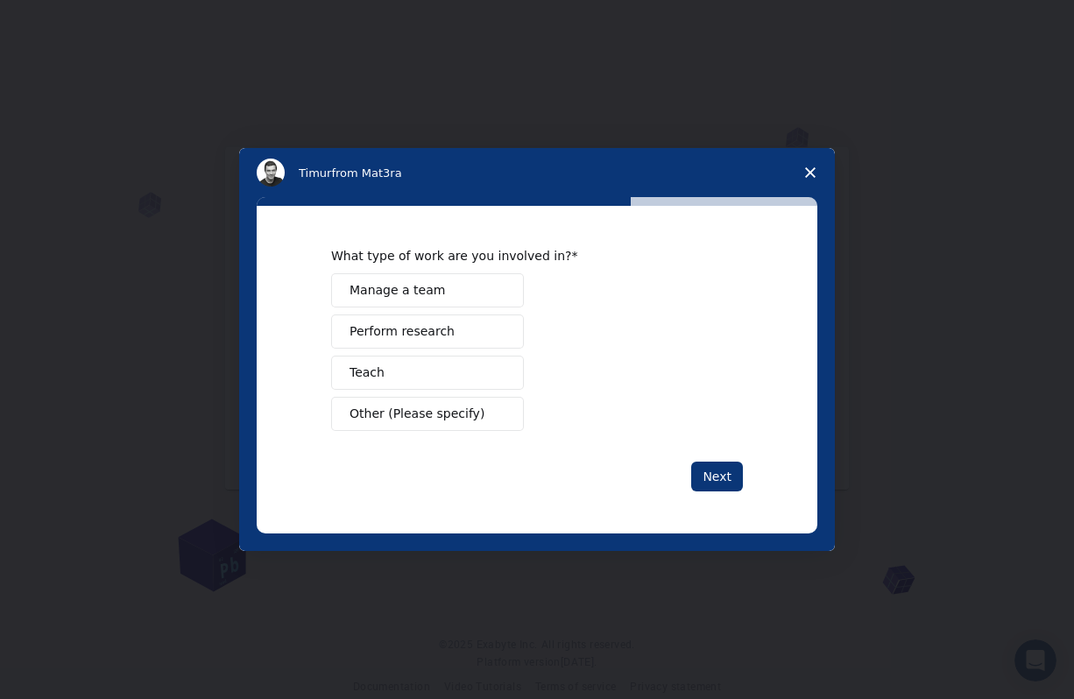
click at [397, 331] on span "Perform research" at bounding box center [401, 331] width 105 height 18
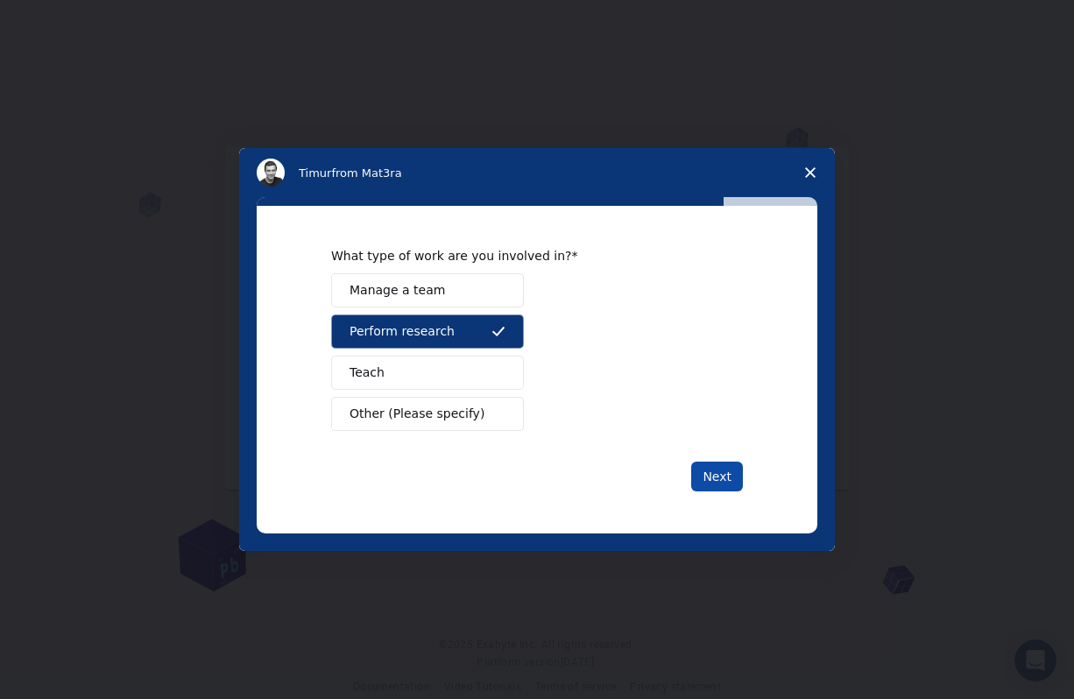
click at [727, 472] on button "Next" at bounding box center [717, 476] width 52 height 30
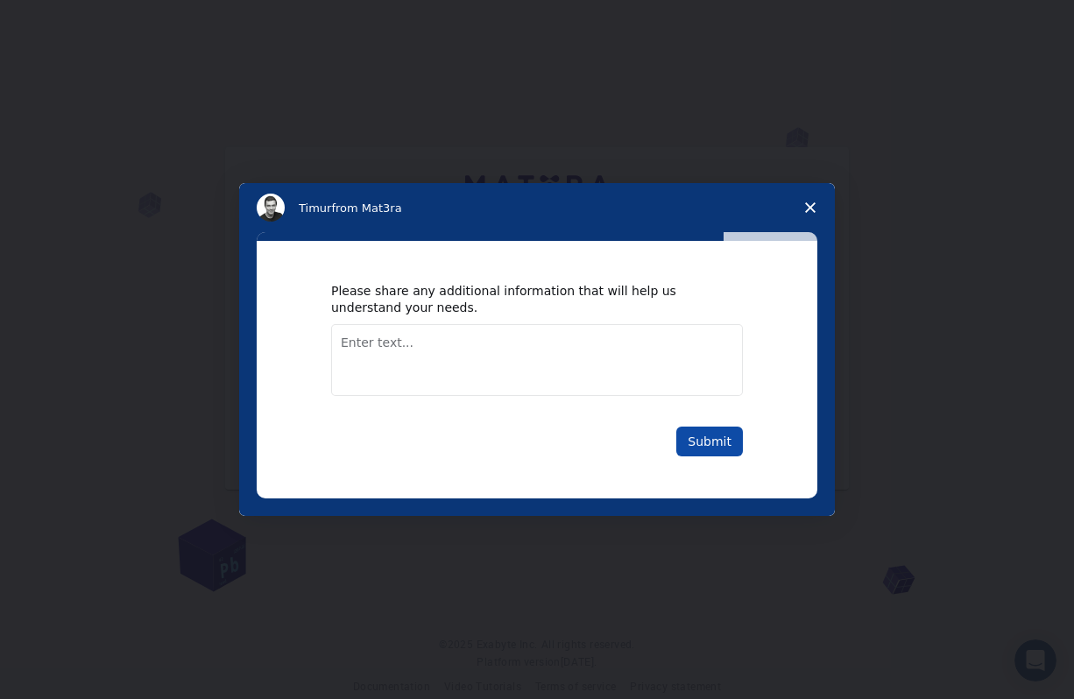
click at [721, 433] on button "Submit" at bounding box center [709, 441] width 67 height 30
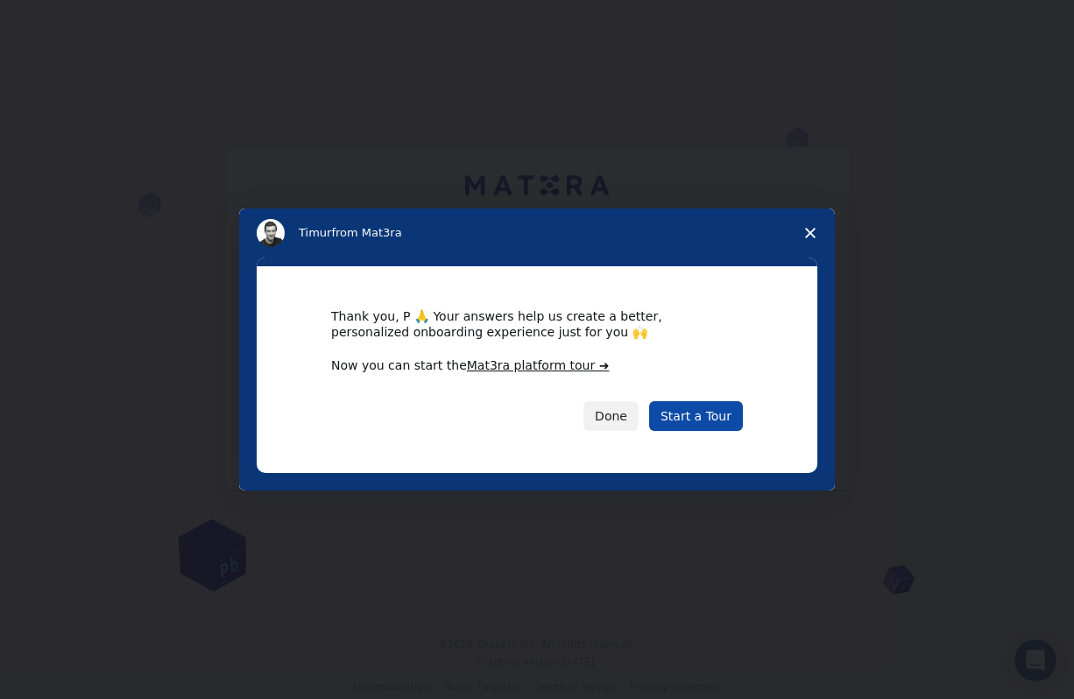
click at [713, 417] on link "Start a Tour" at bounding box center [696, 416] width 94 height 30
